Goal: Navigation & Orientation: Find specific page/section

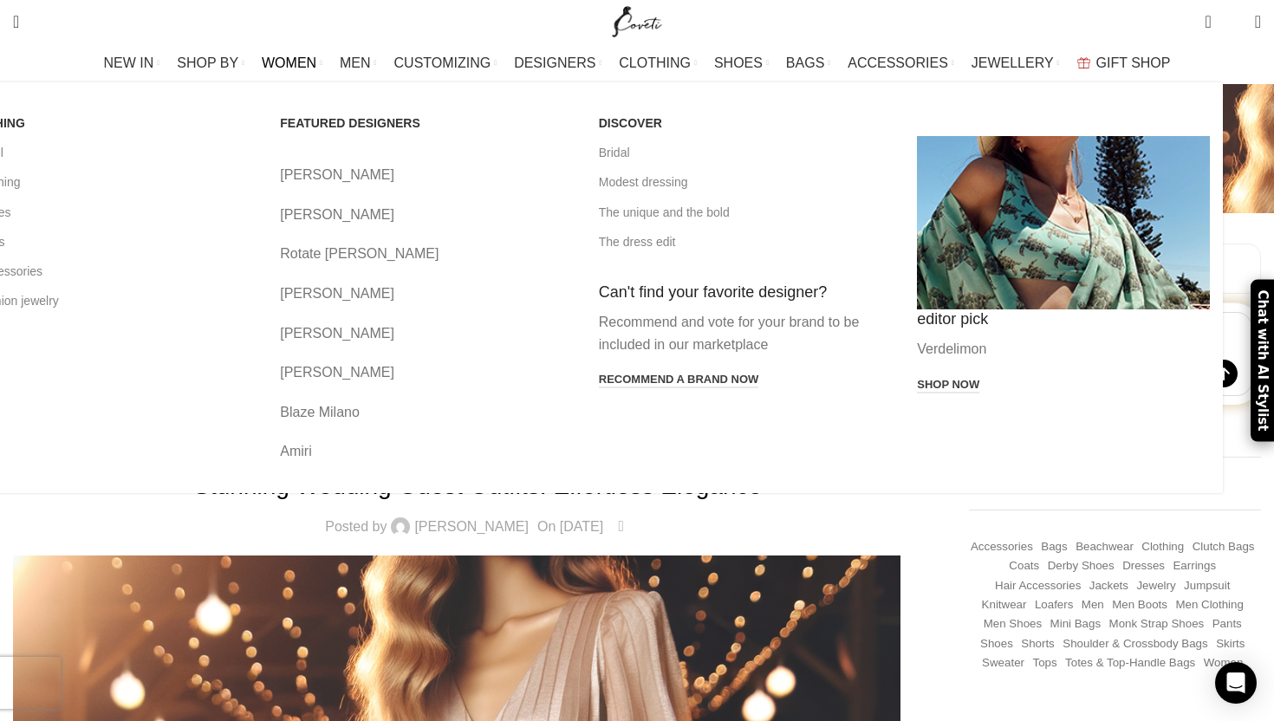
click at [442, 212] on link "[PERSON_NAME]" at bounding box center [426, 215] width 293 height 23
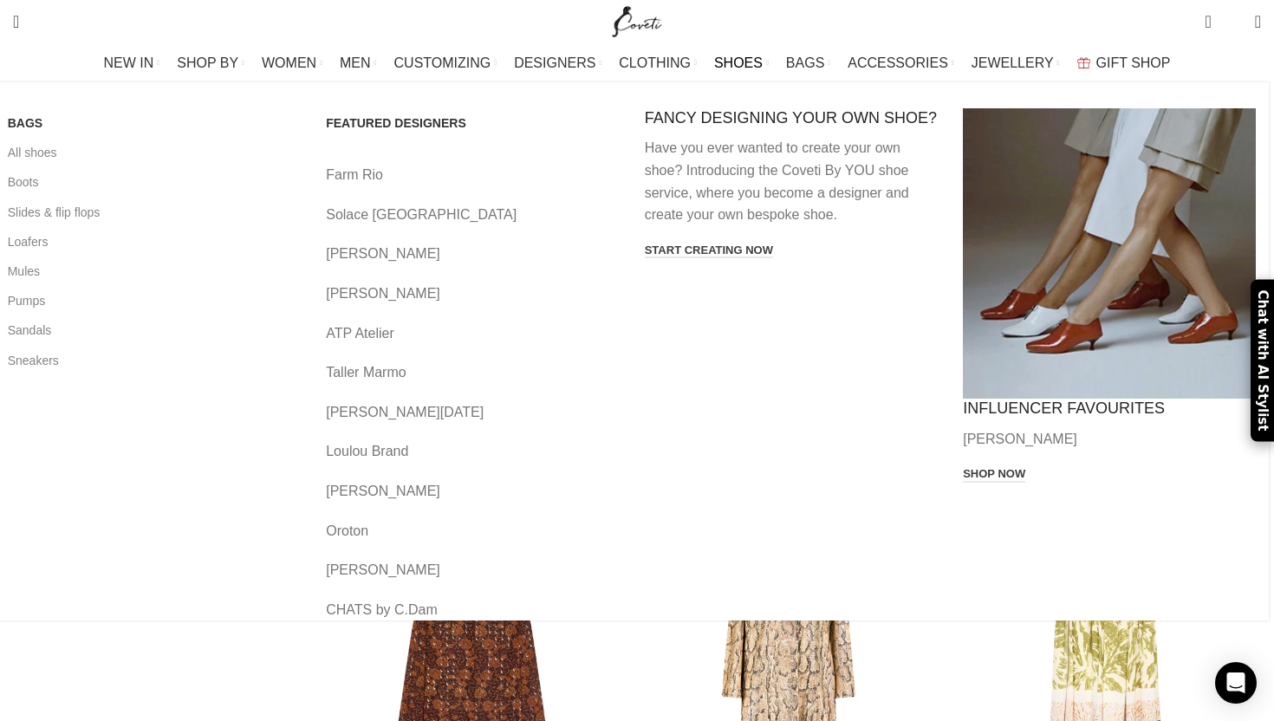
click at [728, 62] on span "SHOES" at bounding box center [738, 63] width 49 height 16
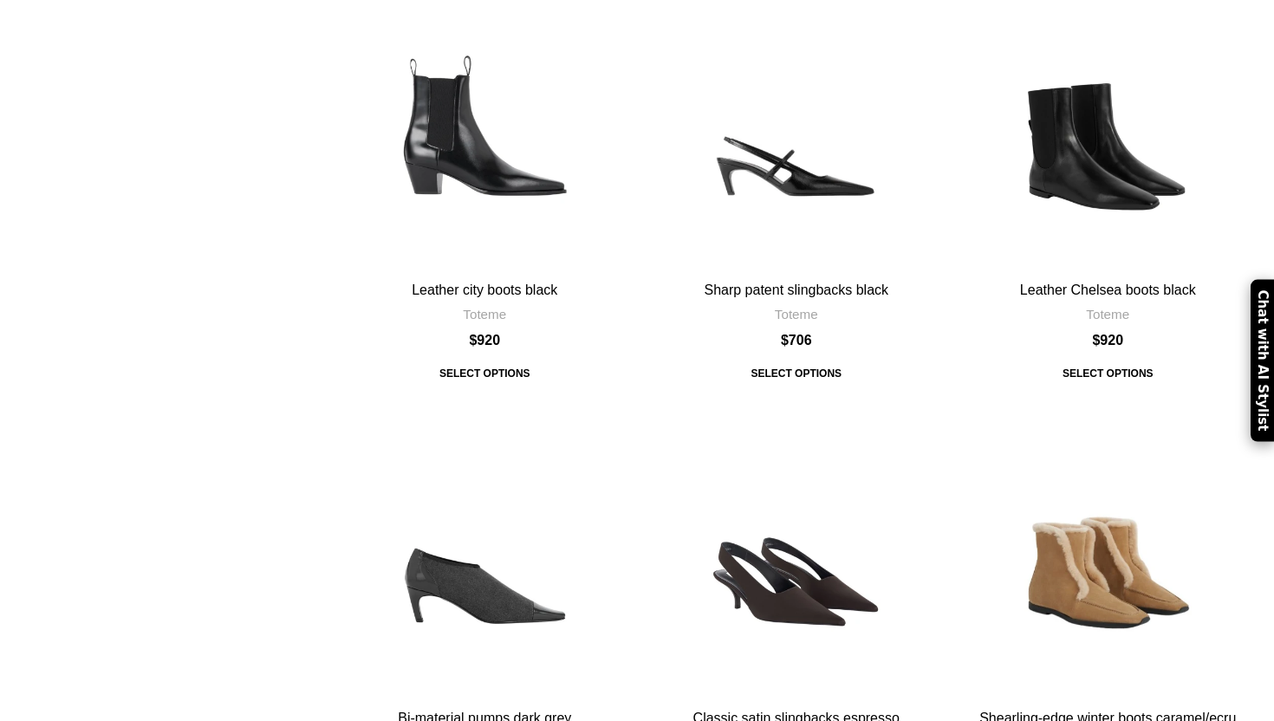
scroll to position [1911, 0]
